Goal: Information Seeking & Learning: Learn about a topic

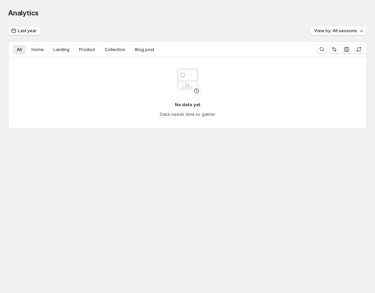
click at [28, 29] on span "Last year" at bounding box center [27, 30] width 19 height 5
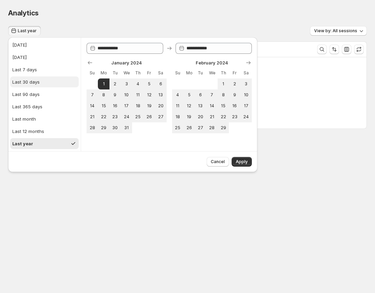
click at [39, 87] on button "Last 30 days" at bounding box center [44, 81] width 68 height 11
type input "**********"
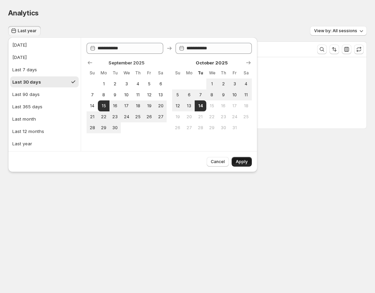
click at [241, 163] on span "Apply" at bounding box center [242, 161] width 12 height 5
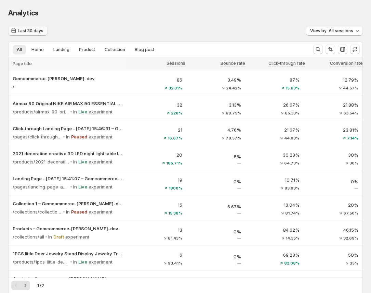
click at [33, 31] on span "Last 30 days" at bounding box center [31, 30] width 26 height 5
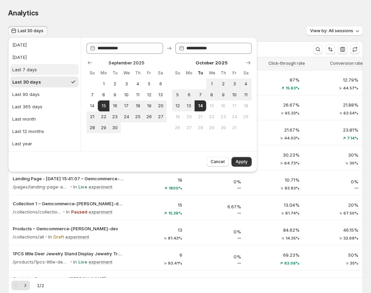
click at [50, 69] on button "Last 7 days" at bounding box center [44, 69] width 68 height 11
type input "**********"
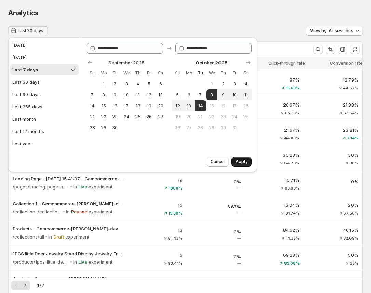
click at [246, 161] on span "Apply" at bounding box center [242, 161] width 12 height 5
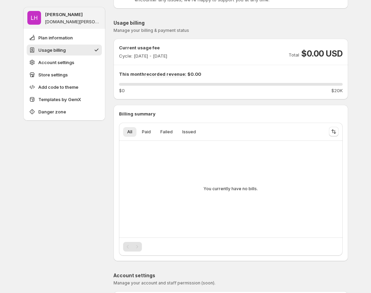
scroll to position [109, 0]
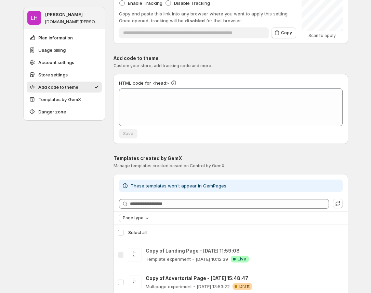
scroll to position [557, 0]
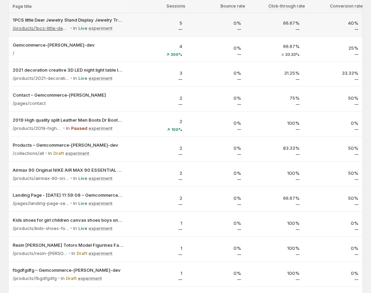
scroll to position [59, 0]
